Goal: Information Seeking & Learning: Find specific fact

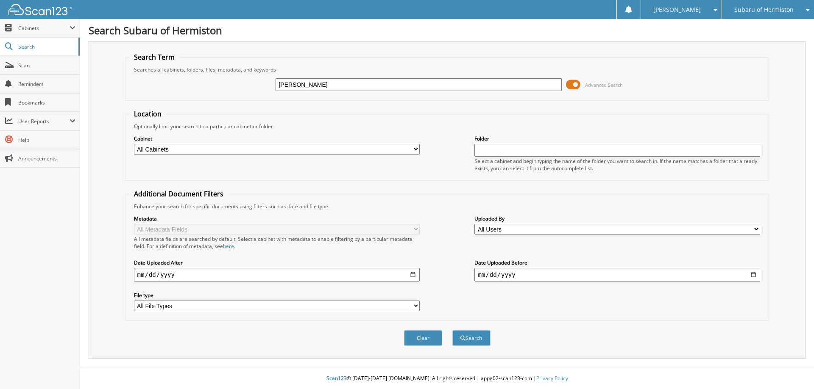
type input "[PERSON_NAME]"
click at [452, 330] on button "Search" at bounding box center [471, 338] width 38 height 16
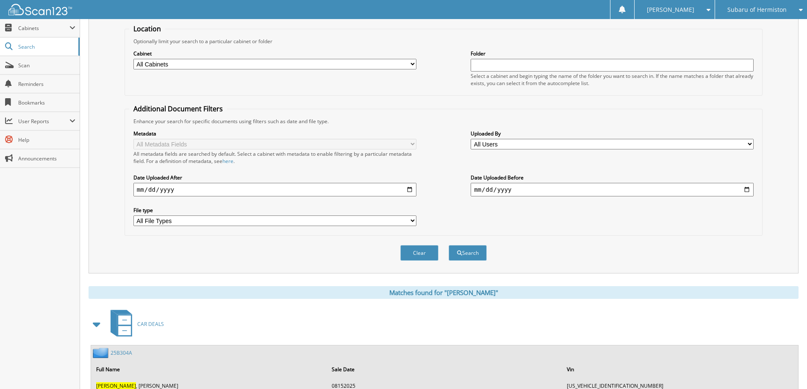
scroll to position [165, 0]
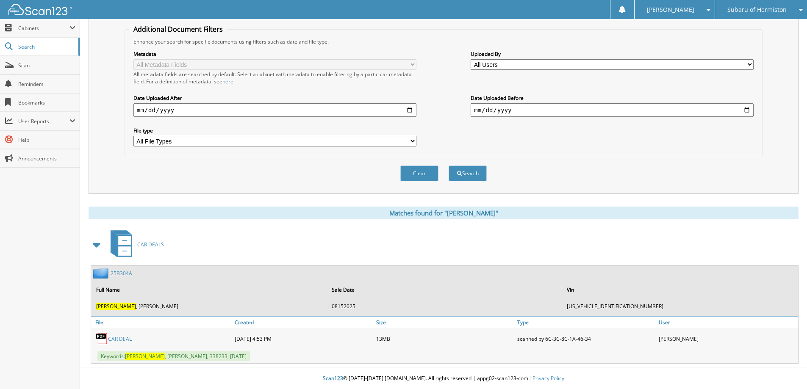
click at [119, 341] on link "CAR DEAL" at bounding box center [120, 339] width 24 height 7
click at [297, 197] on div "Search Term Searches all cabinets, folders, files, metadata, and keywords [PERS…" at bounding box center [444, 120] width 710 height 487
